Goal: Task Accomplishment & Management: Manage account settings

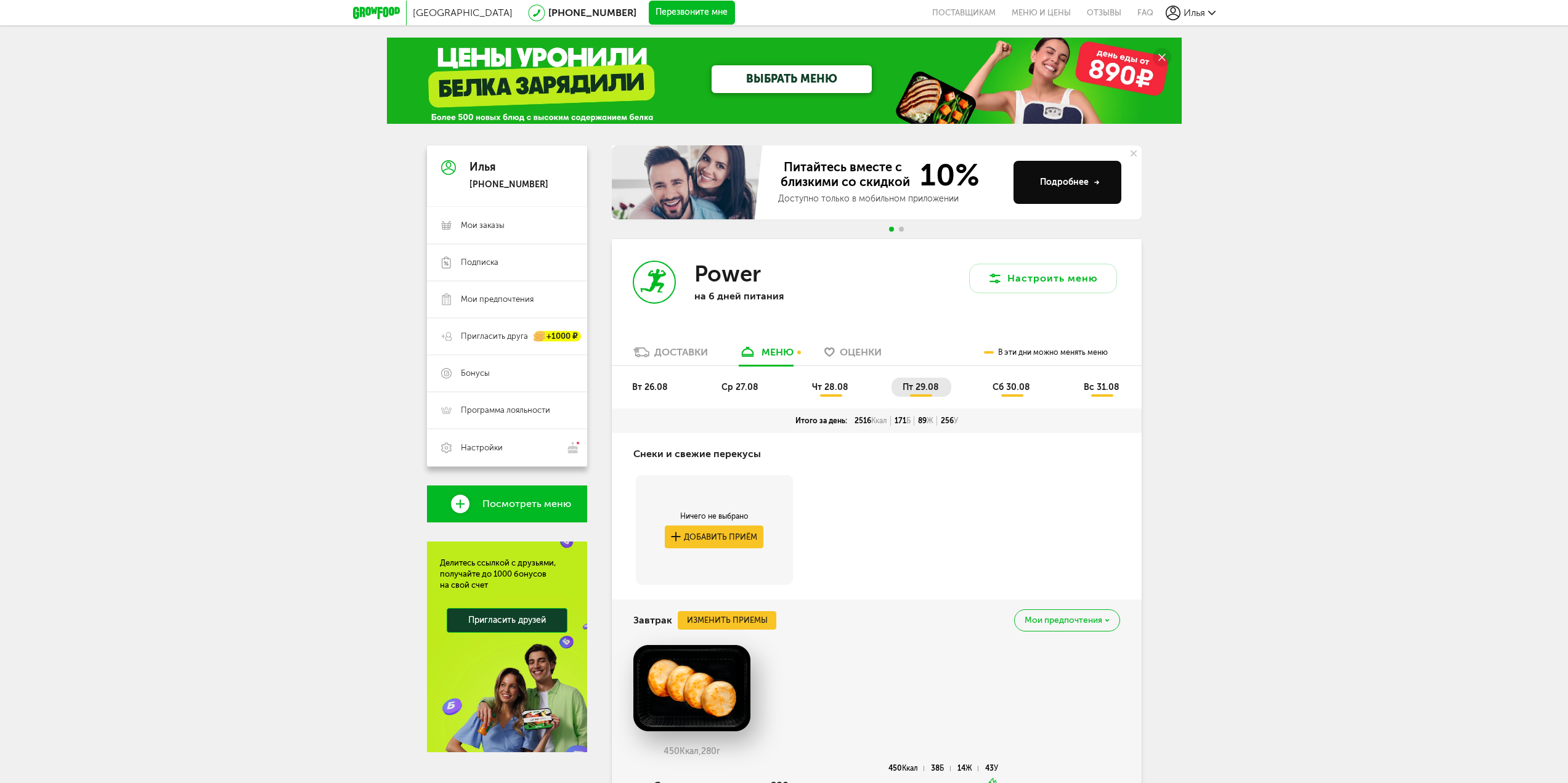
click at [696, 353] on div "Доставки" at bounding box center [681, 352] width 54 height 11
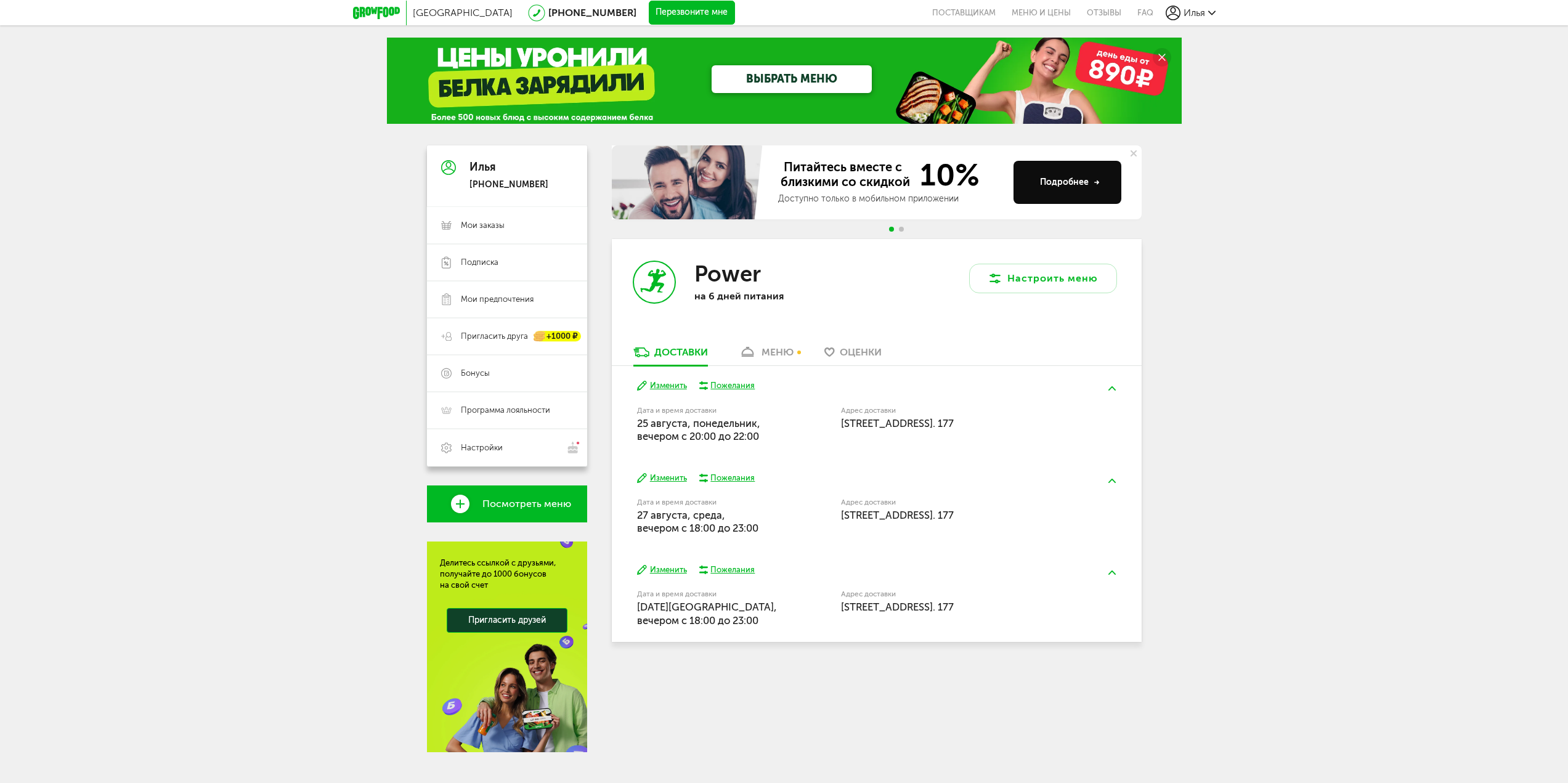
click at [659, 483] on button "Изменить" at bounding box center [661, 478] width 50 height 11
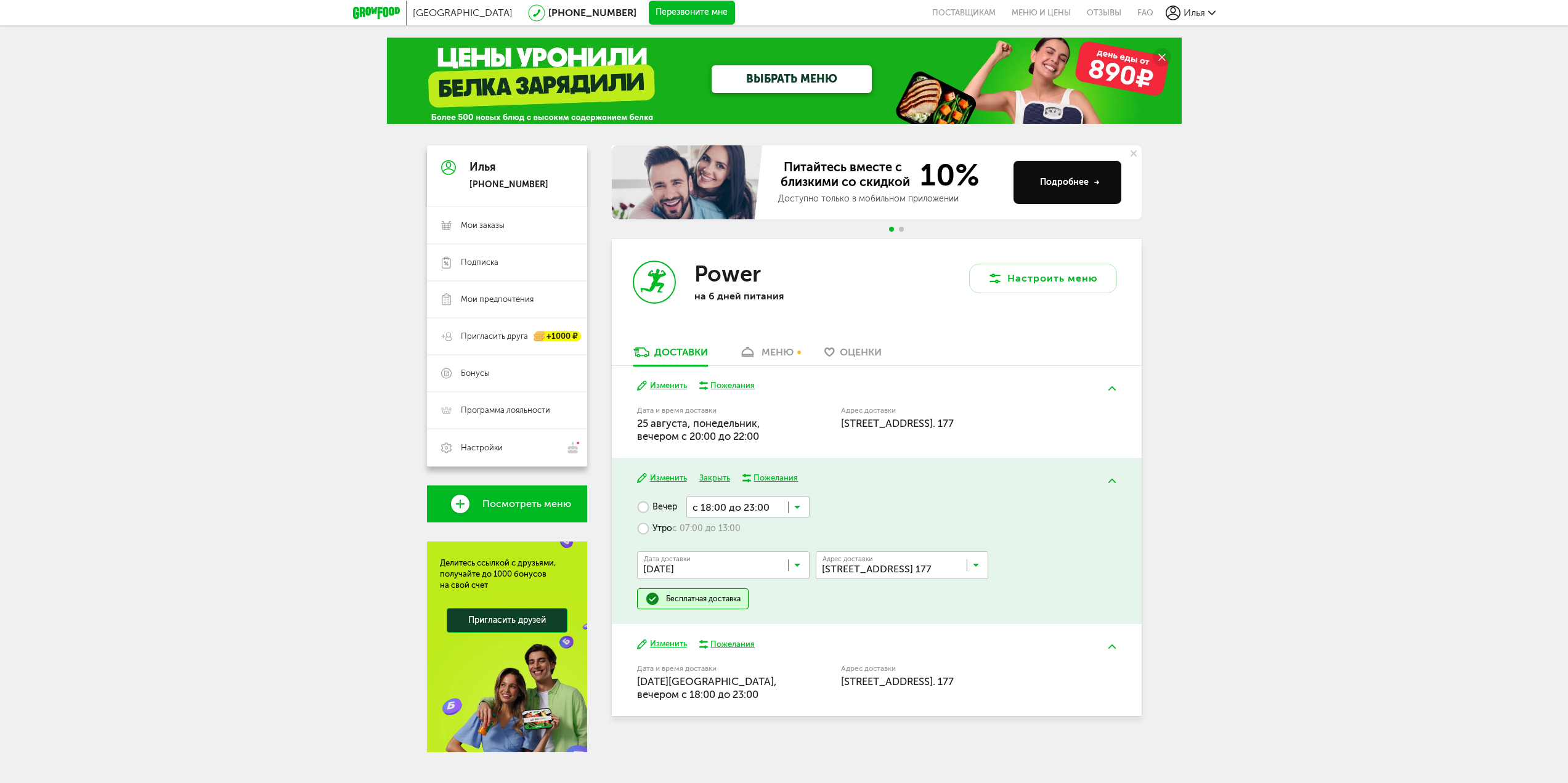
click at [729, 510] on input "Search for option" at bounding box center [748, 506] width 123 height 21
click at [933, 499] on div "Вечер с 18:00 до 23:00 Загрузка... с 18:00 до 23:00 с 18:00 до 20:00 с 19:00 до…" at bounding box center [876, 553] width 479 height 113
click at [792, 508] on input "Search for option" at bounding box center [748, 506] width 123 height 21
click at [730, 607] on span "с 20:00 до 22:00" at bounding box center [748, 603] width 122 height 26
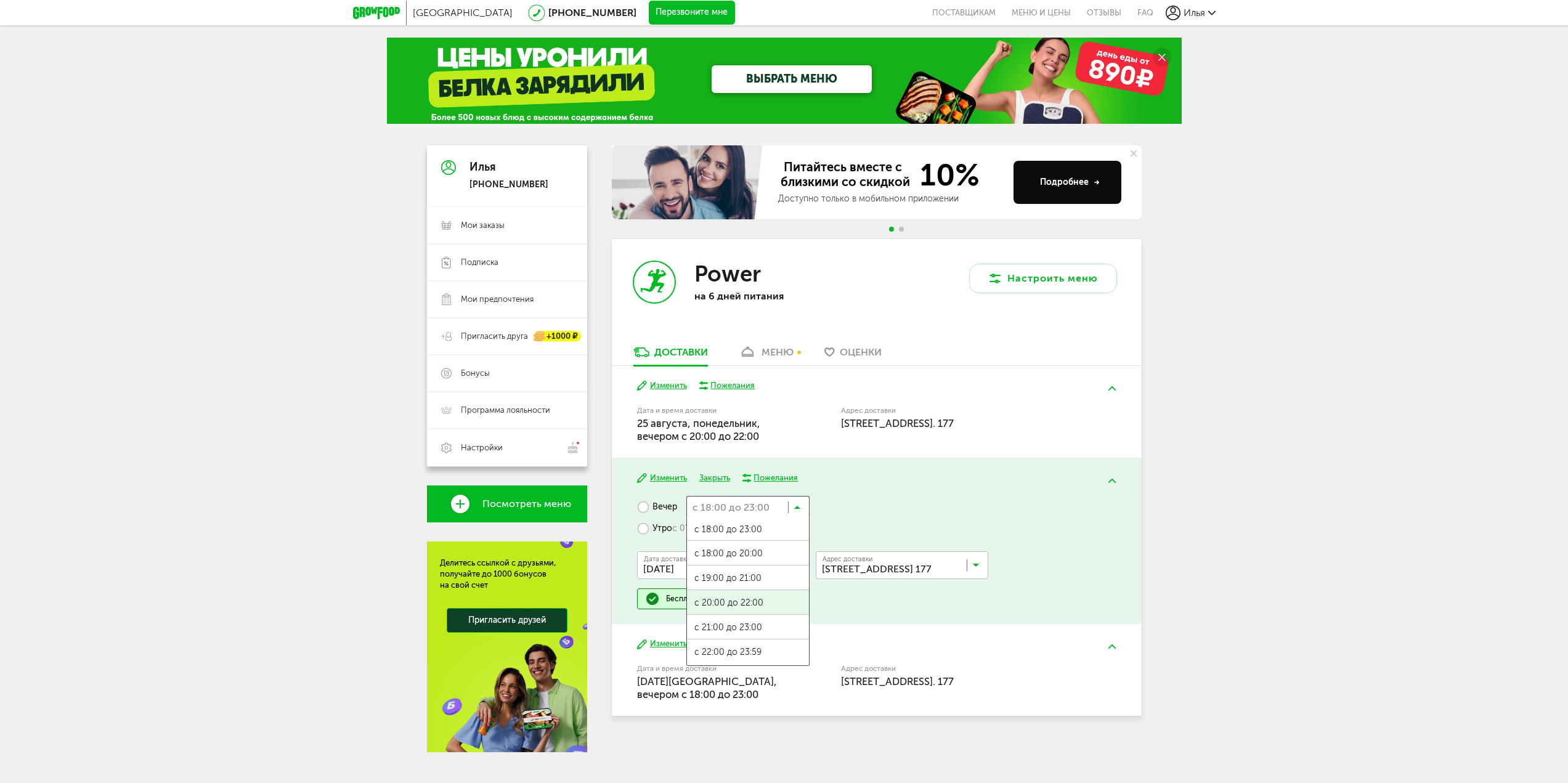
scroll to position [0, 0]
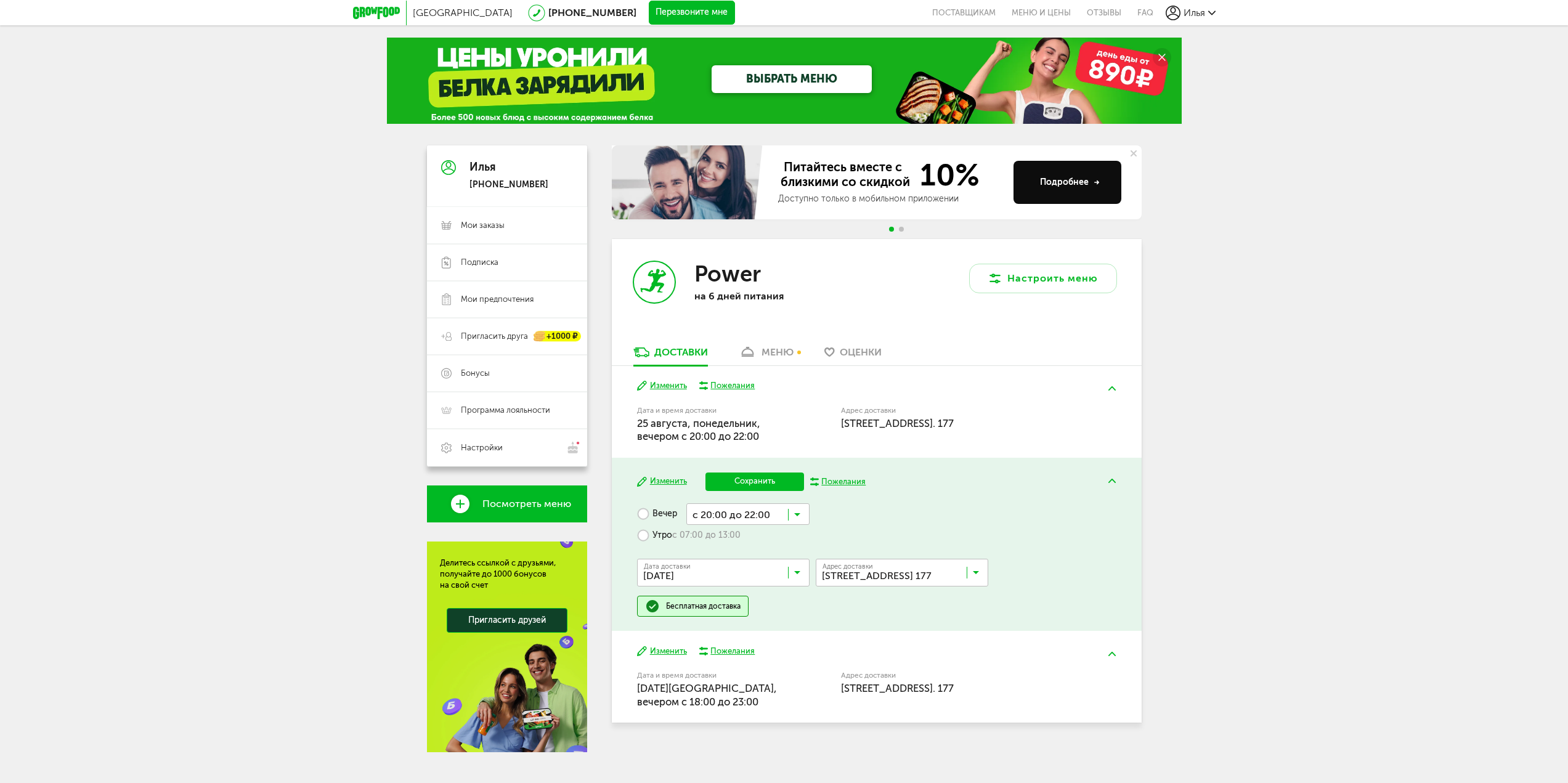
click at [758, 474] on button "Сохранить" at bounding box center [755, 482] width 99 height 18
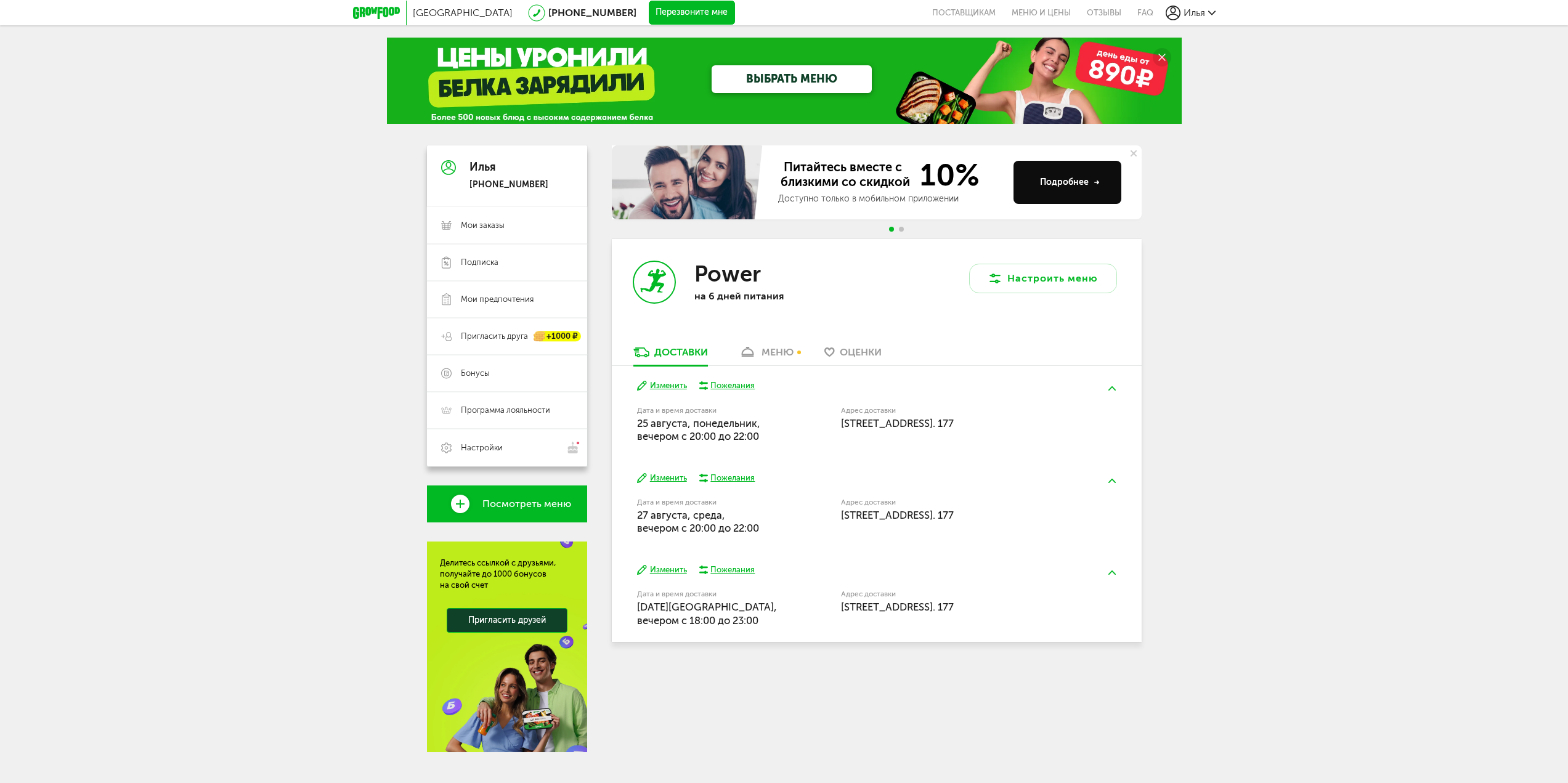
click at [671, 568] on button "Изменить" at bounding box center [661, 570] width 50 height 11
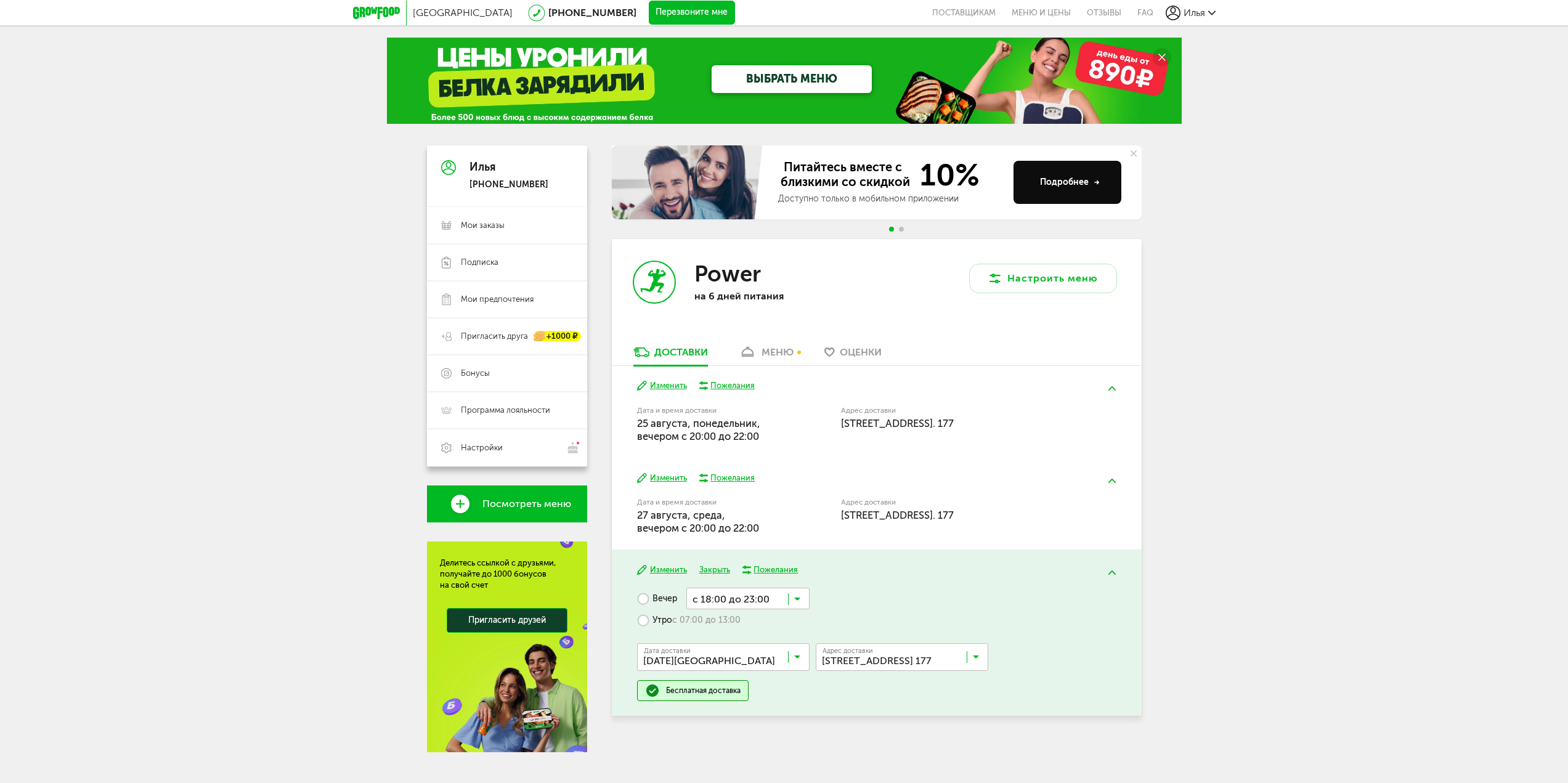
click at [739, 602] on input "Search for option" at bounding box center [748, 598] width 123 height 21
click at [733, 690] on span "с 20:00 до 22:00" at bounding box center [748, 703] width 122 height 26
click at [742, 580] on button "Сохранить" at bounding box center [755, 573] width 99 height 18
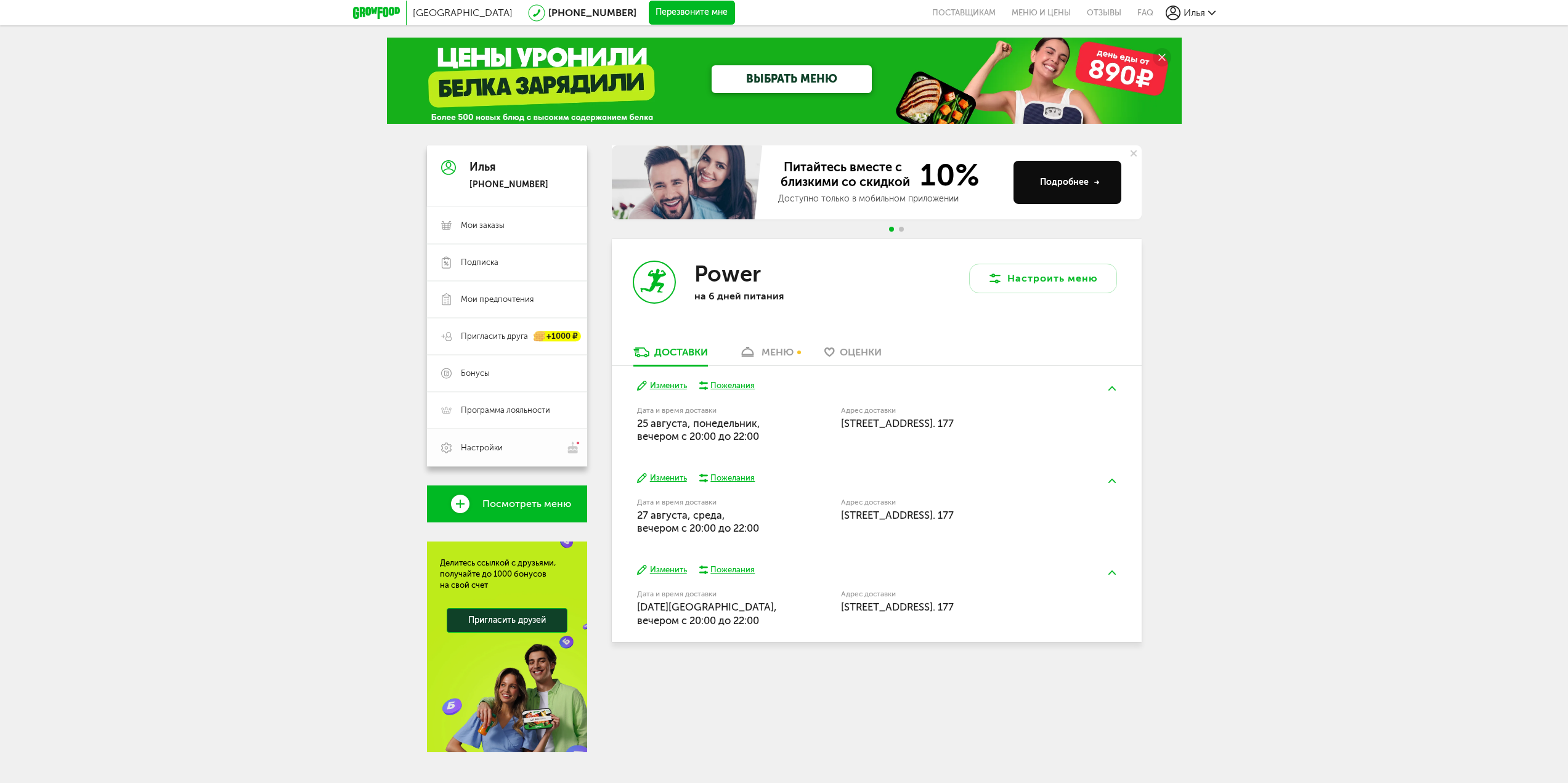
click at [490, 450] on span "Настройки" at bounding box center [482, 448] width 42 height 11
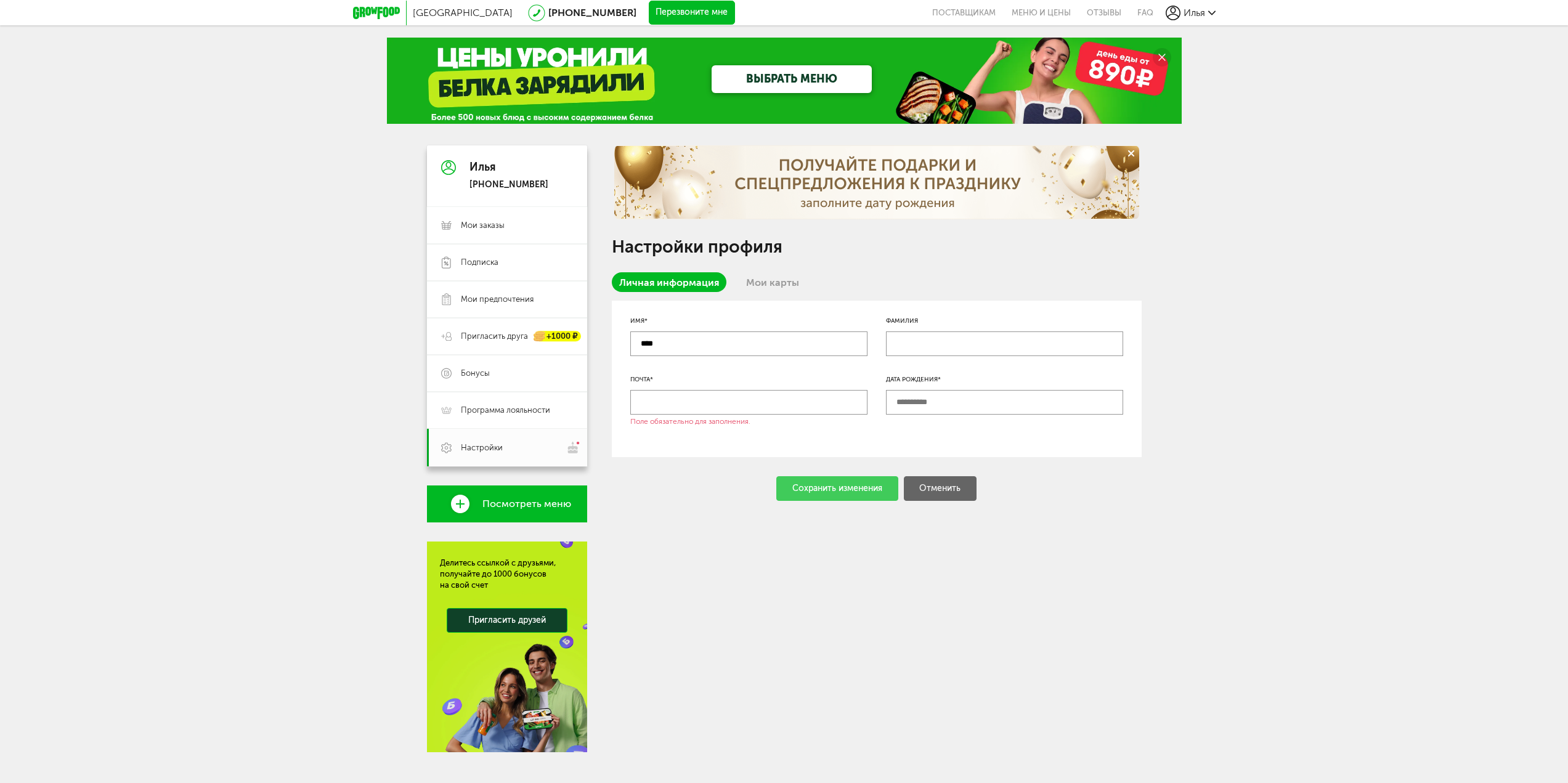
click at [761, 293] on div "Личная информация Мои карты" at bounding box center [876, 286] width 530 height 28
click at [762, 281] on link "Мои карты" at bounding box center [772, 282] width 68 height 20
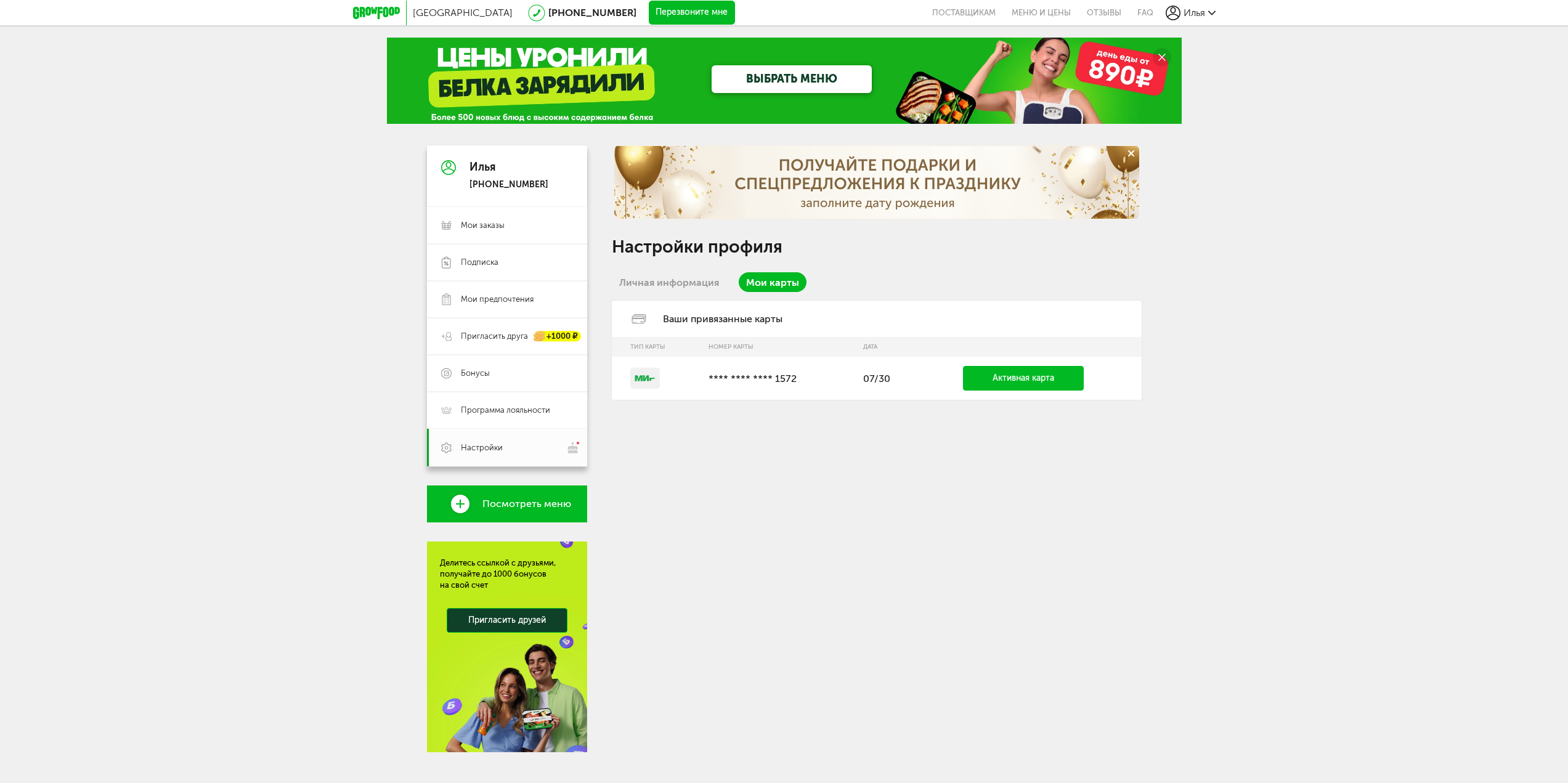
click at [1015, 388] on link "Активная карта" at bounding box center [1024, 379] width 121 height 24
click at [986, 381] on link "Активная карта" at bounding box center [1024, 379] width 121 height 24
drag, startPoint x: 719, startPoint y: 393, endPoint x: 699, endPoint y: 383, distance: 22.4
click at [719, 392] on td "**** **** **** 1572" at bounding box center [780, 379] width 154 height 43
click at [648, 371] on rect at bounding box center [645, 378] width 30 height 21
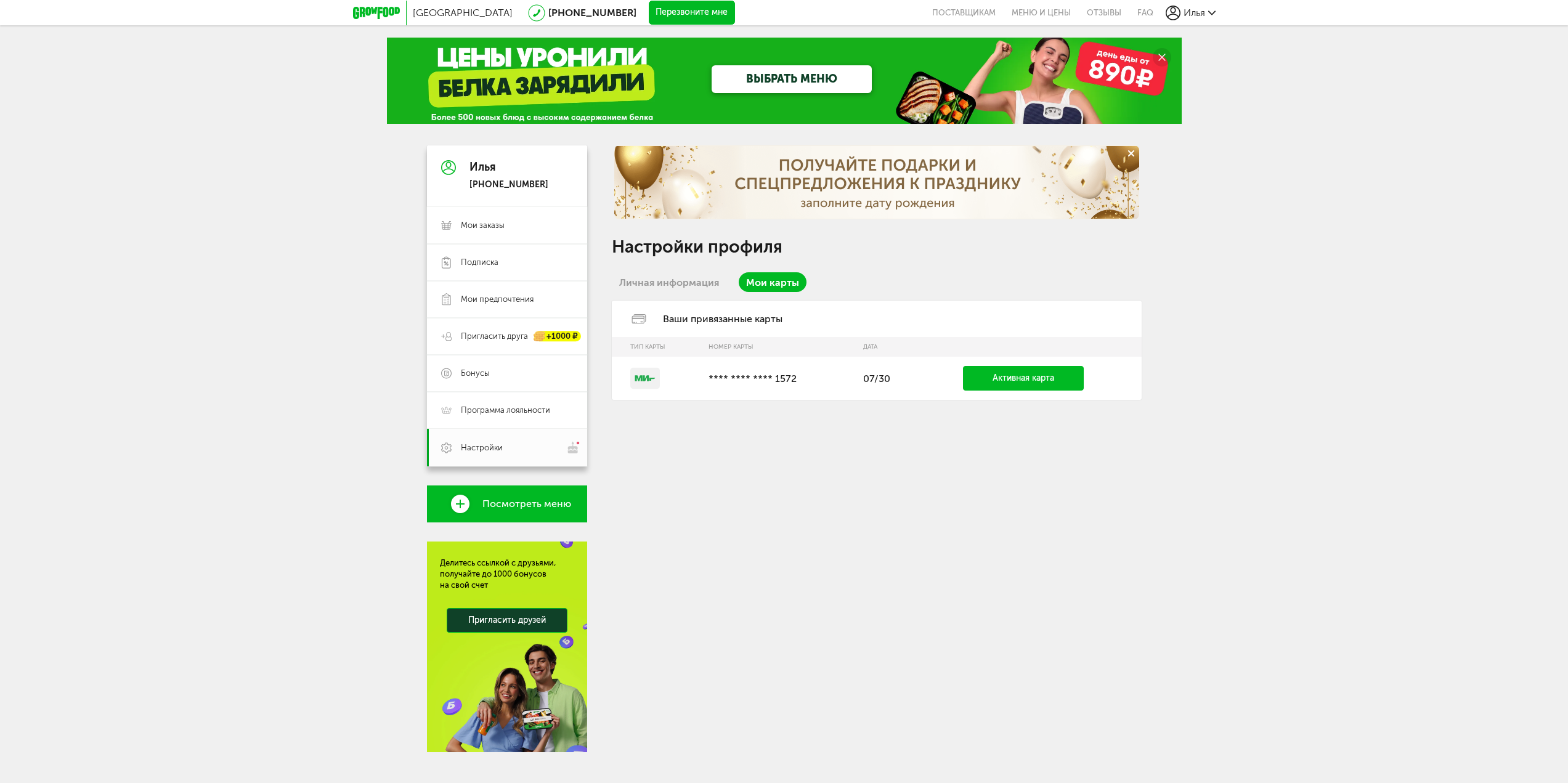
click at [665, 287] on link "Личная информация" at bounding box center [669, 282] width 115 height 20
